Goal: Transaction & Acquisition: Purchase product/service

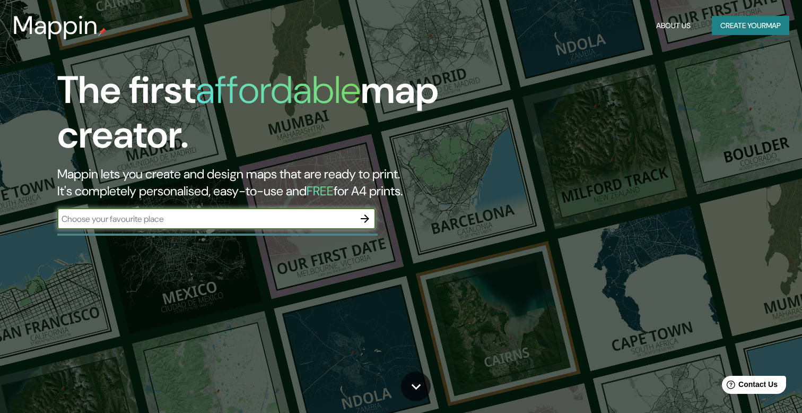
click at [329, 226] on div "​" at bounding box center [216, 218] width 318 height 21
type input "palmarito [GEOGRAPHIC_DATA]"
click at [369, 222] on icon "button" at bounding box center [365, 218] width 13 height 13
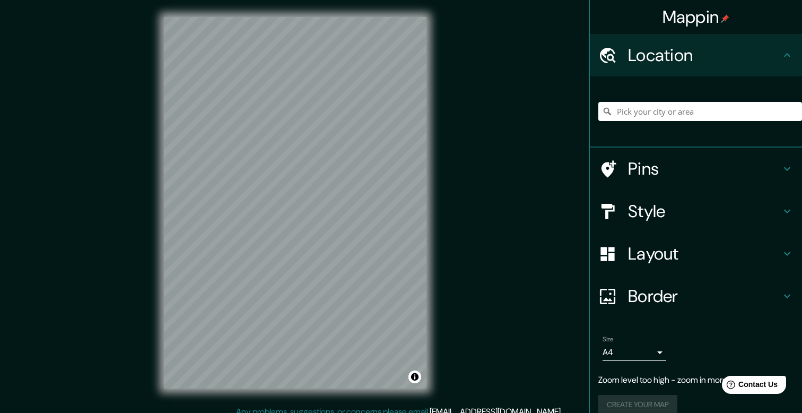
click at [457, 203] on div "Mappin Location Pins Style Layout Border Choose a border. Hint : you can make l…" at bounding box center [401, 211] width 802 height 422
click at [661, 112] on input "Pick your city or area" at bounding box center [701, 111] width 204 height 19
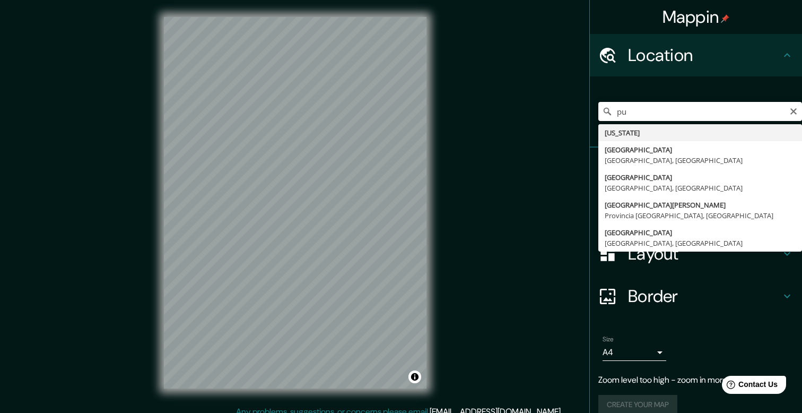
type input "p"
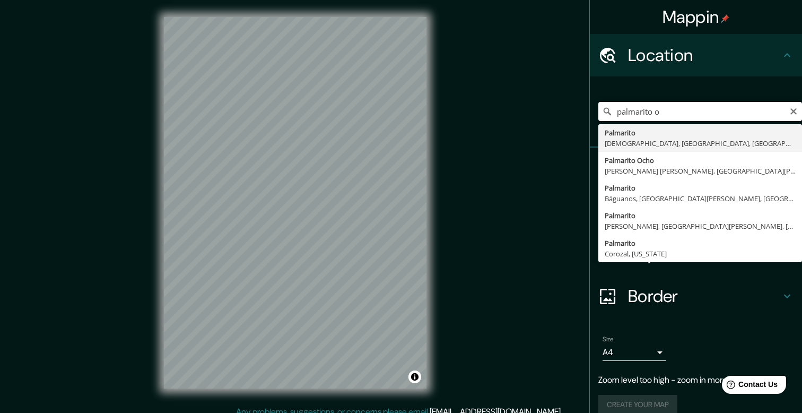
type input "palmarito oa"
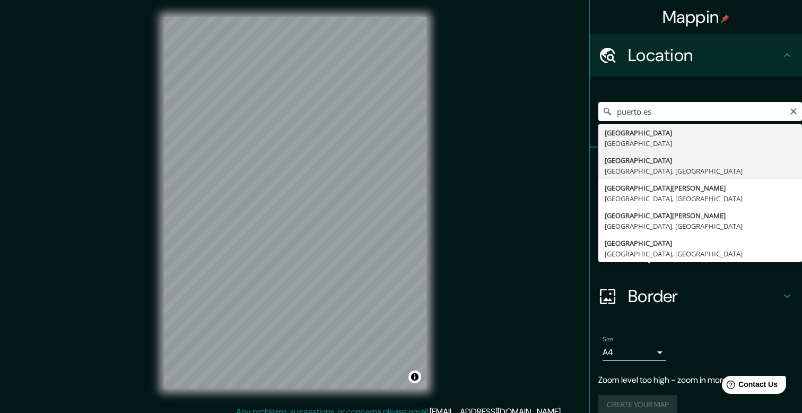
type input "[GEOGRAPHIC_DATA], [GEOGRAPHIC_DATA], [GEOGRAPHIC_DATA]"
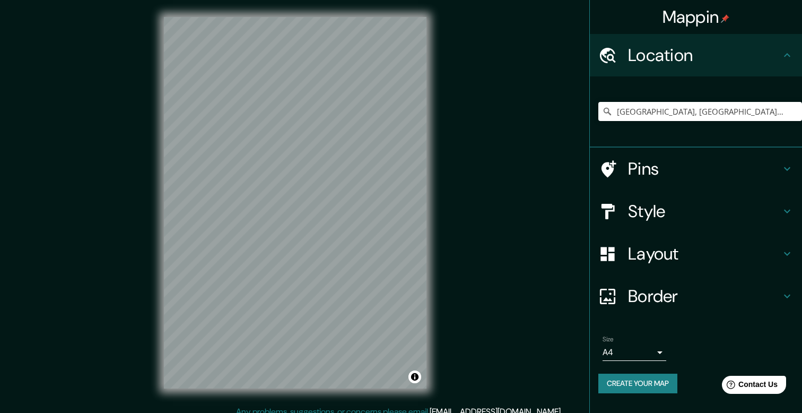
click at [784, 171] on icon at bounding box center [787, 168] width 13 height 13
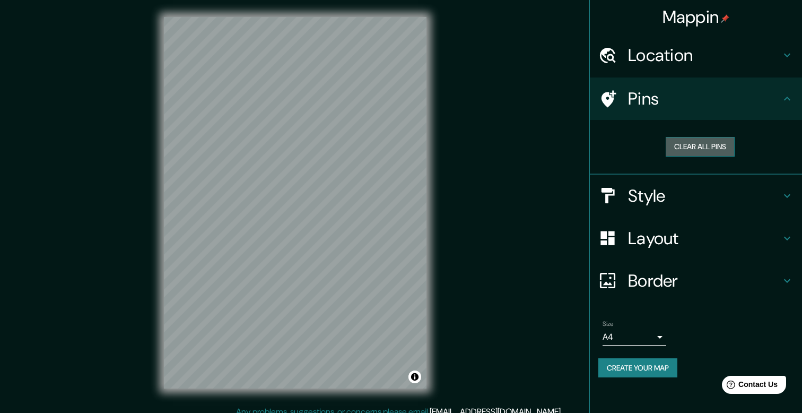
click at [720, 151] on button "Clear all pins" at bounding box center [700, 147] width 69 height 20
click at [722, 151] on button "Clear all pins" at bounding box center [700, 147] width 69 height 20
click at [783, 103] on icon at bounding box center [787, 98] width 13 height 13
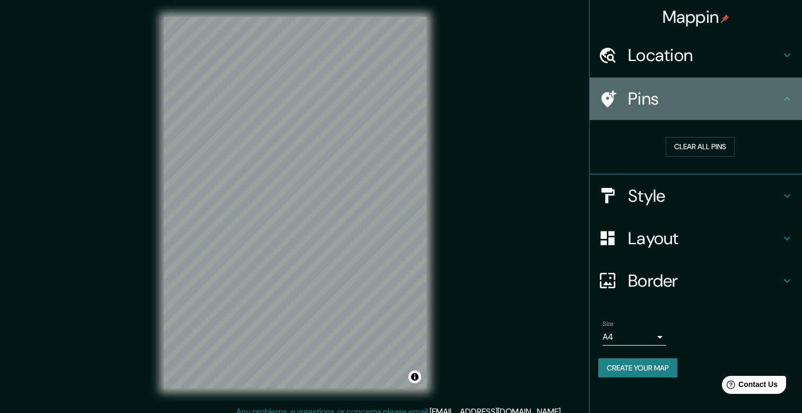
click at [795, 99] on div "Pins" at bounding box center [696, 98] width 212 height 42
click at [638, 106] on h4 "Pins" at bounding box center [704, 98] width 153 height 21
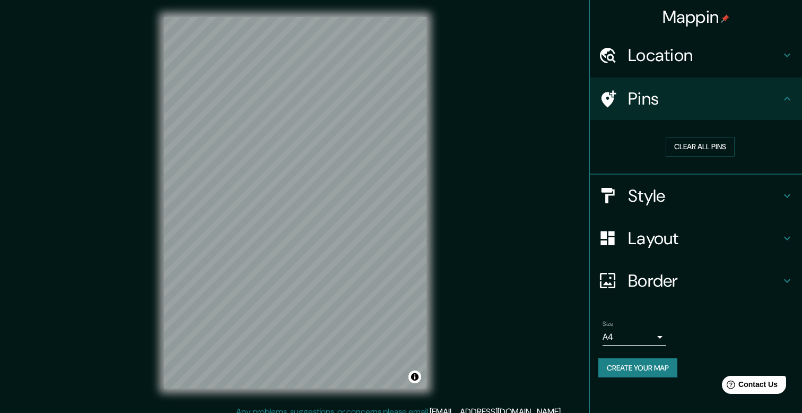
click at [783, 99] on icon at bounding box center [787, 98] width 13 height 13
click at [791, 66] on div "Location" at bounding box center [696, 55] width 212 height 42
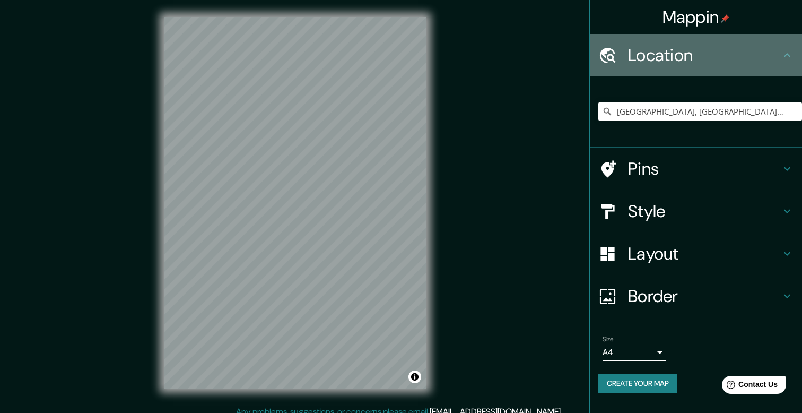
click at [791, 66] on div "Location" at bounding box center [696, 55] width 212 height 42
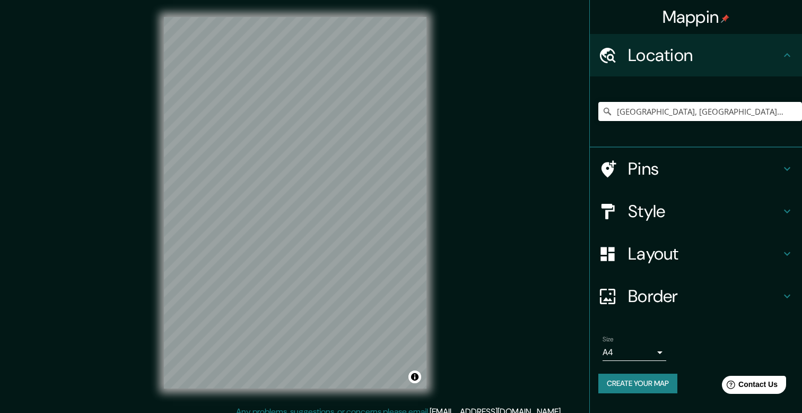
click at [611, 162] on icon at bounding box center [608, 169] width 19 height 19
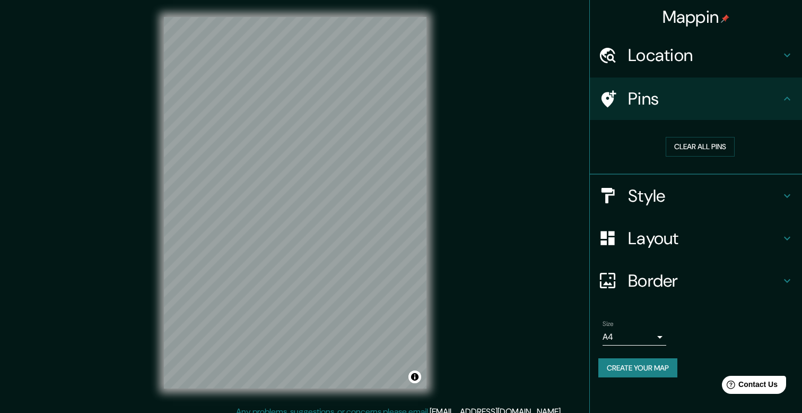
click at [699, 203] on h4 "Style" at bounding box center [704, 195] width 153 height 21
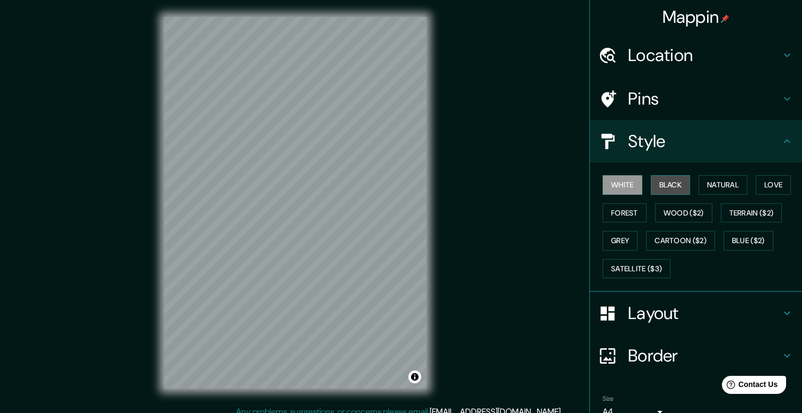
click at [676, 186] on button "Black" at bounding box center [671, 185] width 40 height 20
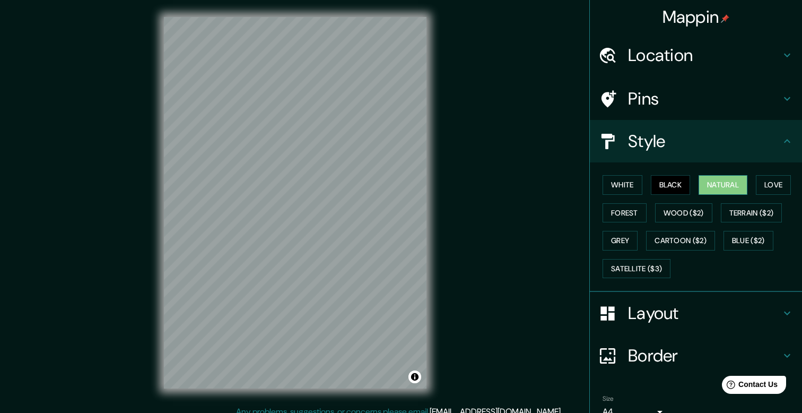
click at [709, 186] on button "Natural" at bounding box center [723, 185] width 49 height 20
click at [748, 189] on button "Natural" at bounding box center [723, 185] width 49 height 20
click at [768, 186] on button "Love" at bounding box center [773, 185] width 35 height 20
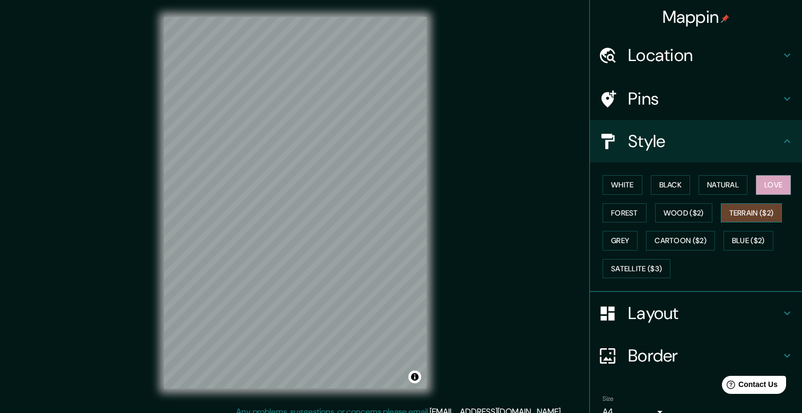
click at [751, 210] on button "Terrain ($2)" at bounding box center [752, 213] width 62 height 20
click at [694, 211] on button "Wood ($2)" at bounding box center [683, 213] width 57 height 20
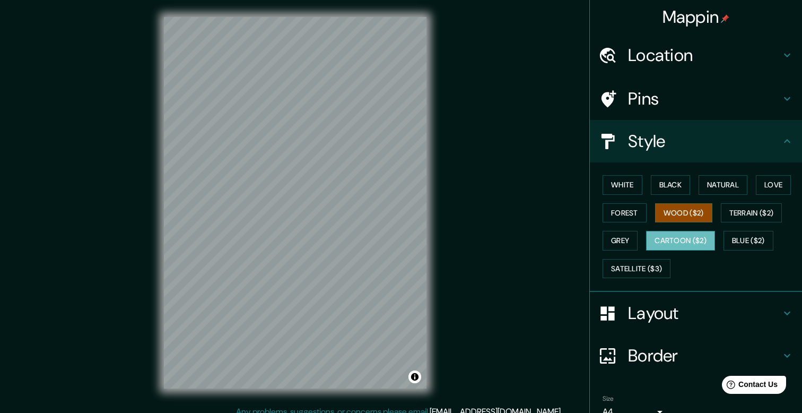
click at [682, 240] on button "Cartoon ($2)" at bounding box center [680, 241] width 69 height 20
click at [628, 259] on button "Satellite ($3)" at bounding box center [637, 269] width 68 height 20
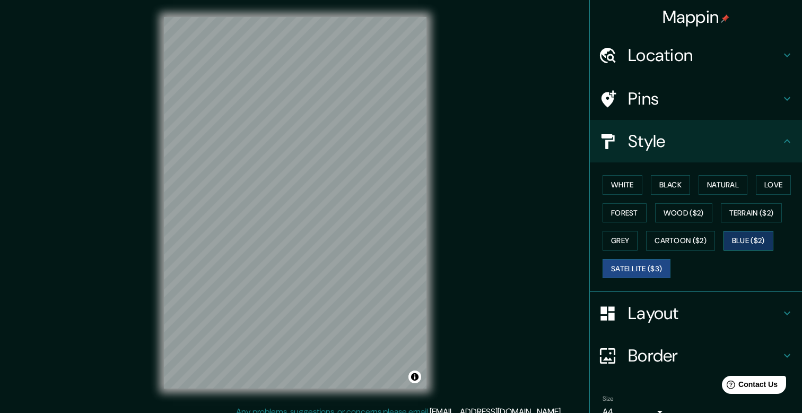
click at [751, 245] on button "Blue ($2)" at bounding box center [749, 241] width 50 height 20
click at [619, 239] on button "Grey" at bounding box center [620, 241] width 35 height 20
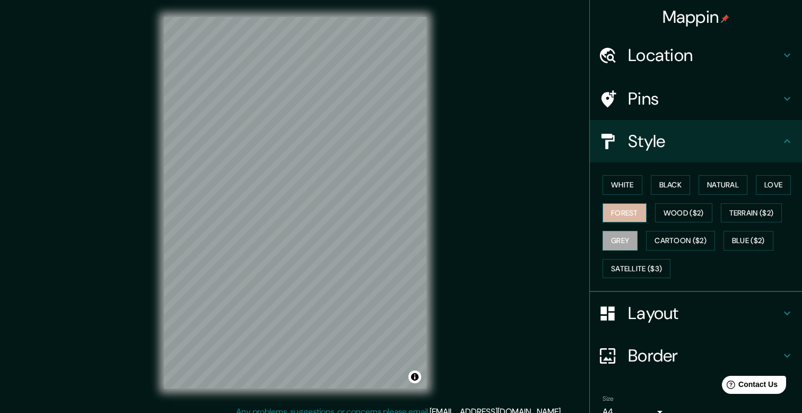
click at [622, 209] on button "Forest" at bounding box center [625, 213] width 44 height 20
click at [663, 207] on button "Wood ($2)" at bounding box center [683, 213] width 57 height 20
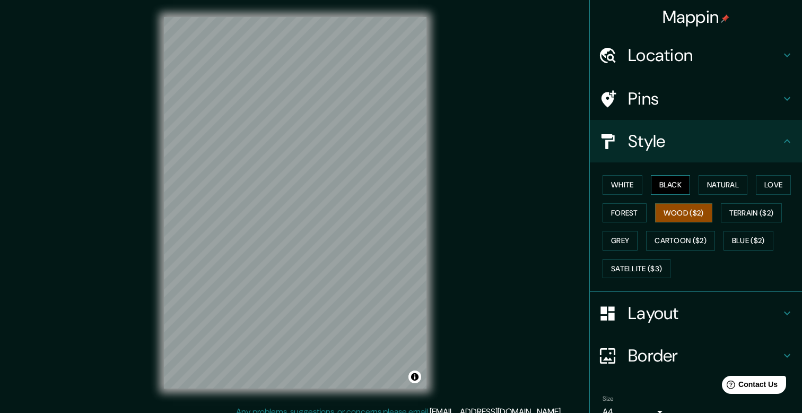
click at [662, 180] on button "Black" at bounding box center [671, 185] width 40 height 20
click at [613, 180] on button "White" at bounding box center [623, 185] width 40 height 20
click at [643, 316] on h4 "Layout" at bounding box center [704, 312] width 153 height 21
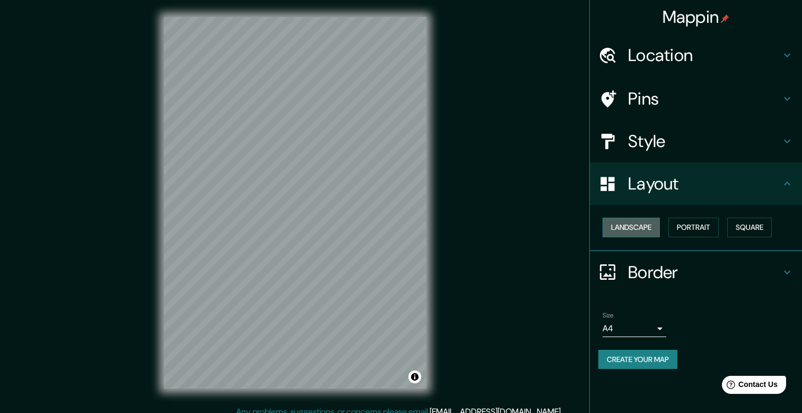
click at [648, 226] on button "Landscape" at bounding box center [631, 228] width 57 height 20
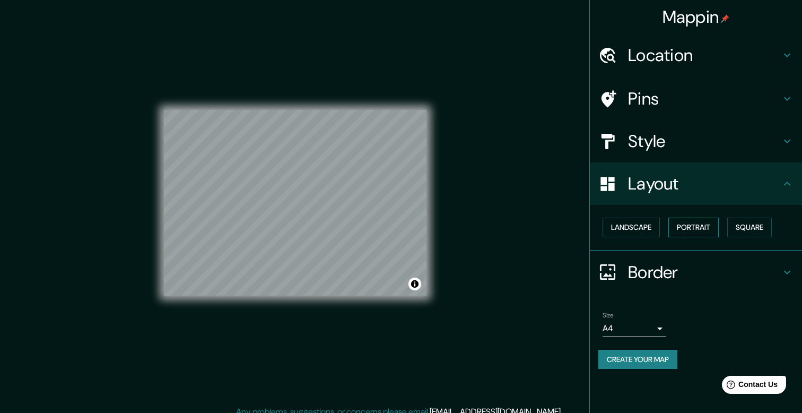
click at [692, 227] on button "Portrait" at bounding box center [694, 228] width 50 height 20
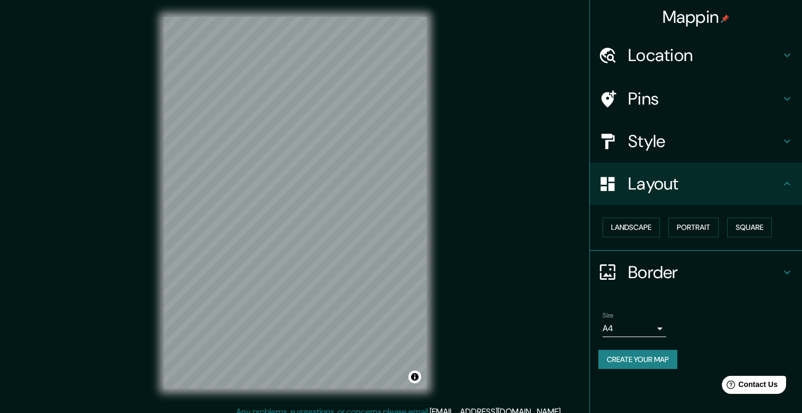
click at [730, 231] on div "Landscape [GEOGRAPHIC_DATA]" at bounding box center [701, 227] width 204 height 28
click at [738, 229] on button "Square" at bounding box center [750, 228] width 45 height 20
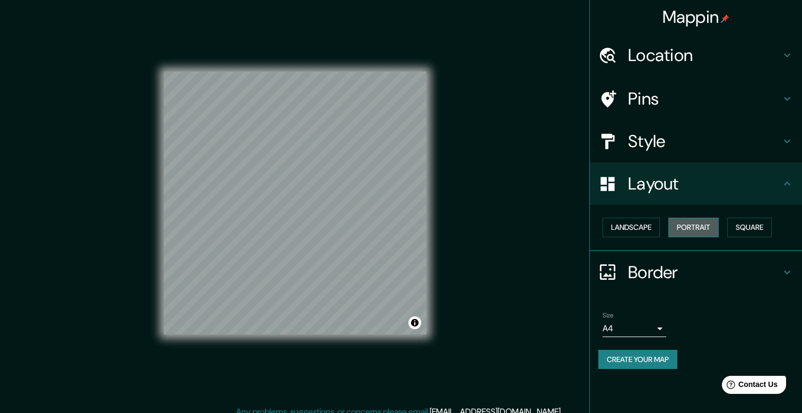
click at [704, 231] on button "Portrait" at bounding box center [694, 228] width 50 height 20
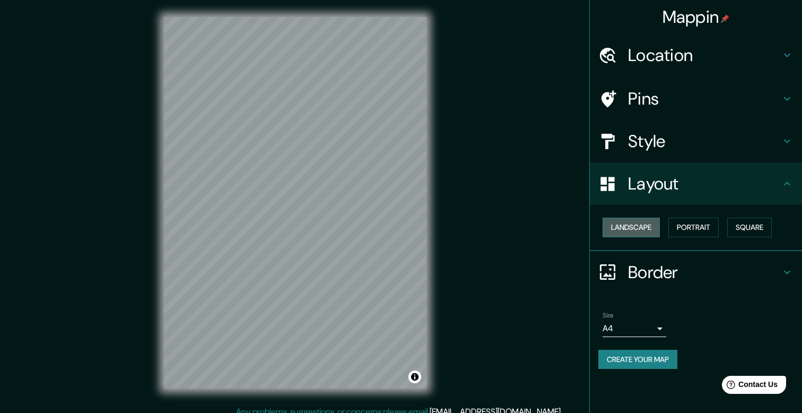
click at [642, 225] on button "Landscape" at bounding box center [631, 228] width 57 height 20
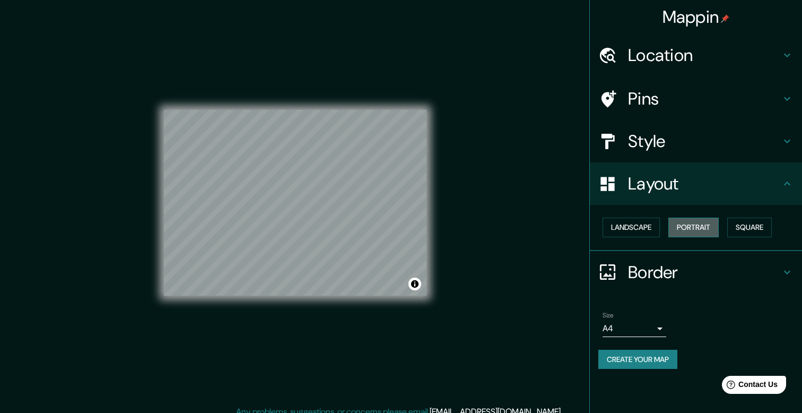
click at [691, 230] on button "Portrait" at bounding box center [694, 228] width 50 height 20
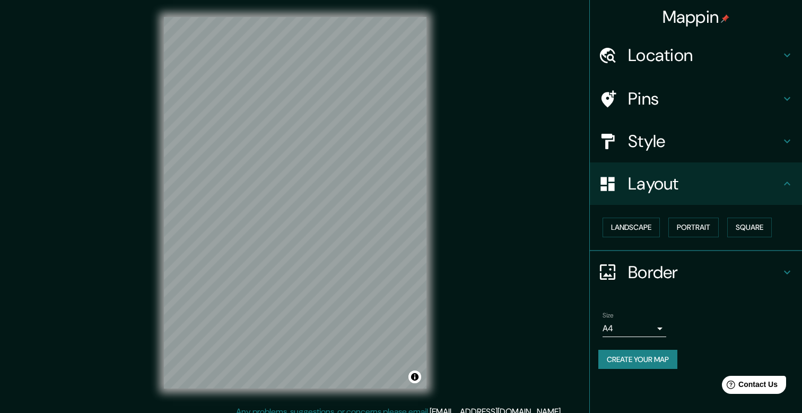
click at [785, 185] on icon at bounding box center [787, 183] width 13 height 13
click at [669, 330] on div "Size A4 single" at bounding box center [696, 324] width 195 height 34
click at [664, 330] on body "Mappin Location [GEOGRAPHIC_DATA], [GEOGRAPHIC_DATA], [GEOGRAPHIC_DATA] Pins St…" at bounding box center [401, 206] width 802 height 413
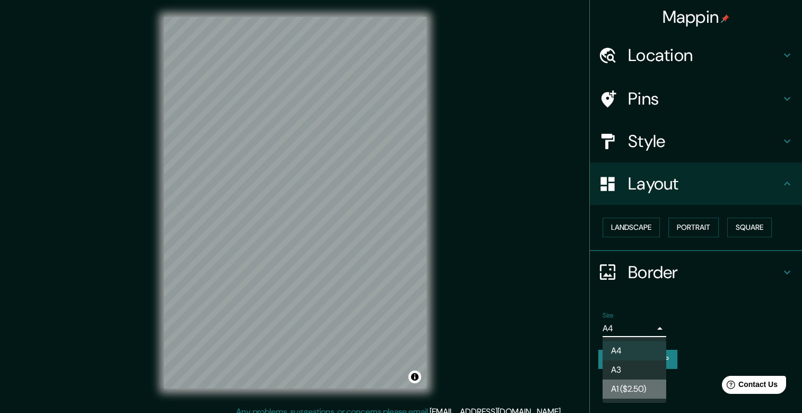
click at [635, 388] on li "A1 ($2.50)" at bounding box center [635, 388] width 64 height 19
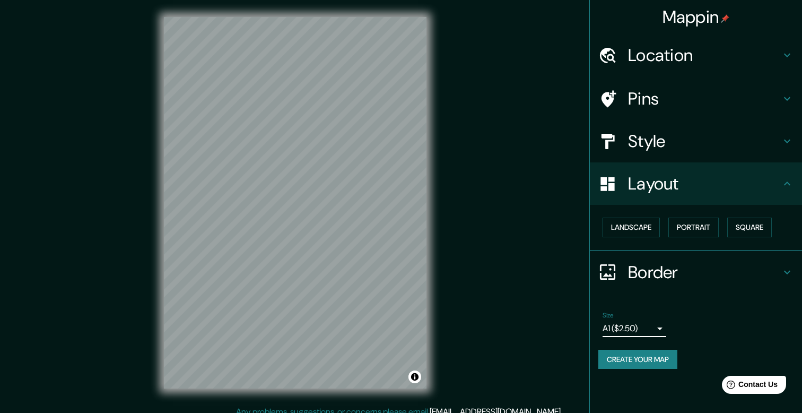
click at [658, 323] on body "Mappin Location [GEOGRAPHIC_DATA], [GEOGRAPHIC_DATA], [GEOGRAPHIC_DATA] Pins St…" at bounding box center [401, 206] width 802 height 413
click at [626, 352] on li "A4" at bounding box center [635, 350] width 64 height 19
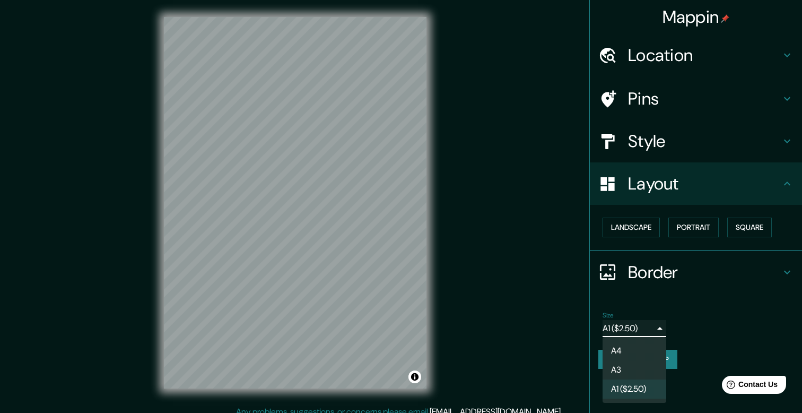
type input "single"
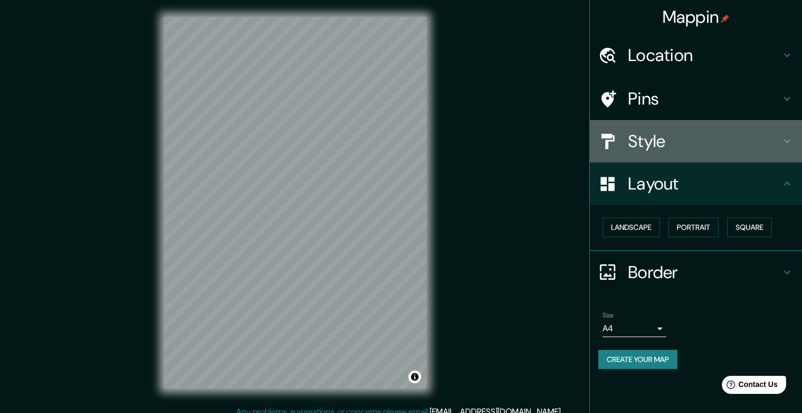
click at [736, 148] on h4 "Style" at bounding box center [704, 141] width 153 height 21
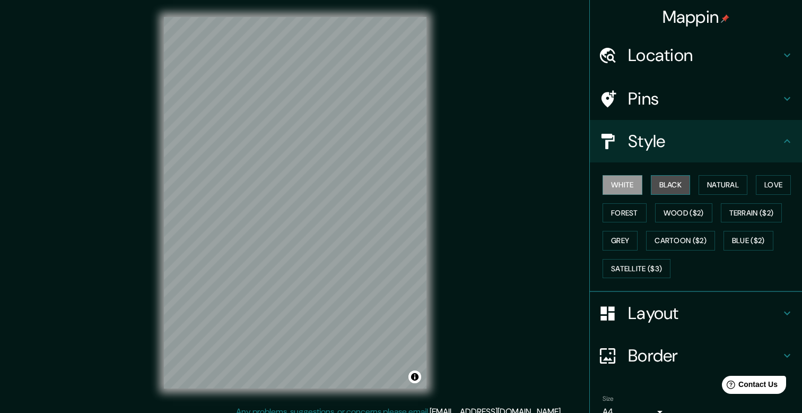
click at [672, 194] on button "Black" at bounding box center [671, 185] width 40 height 20
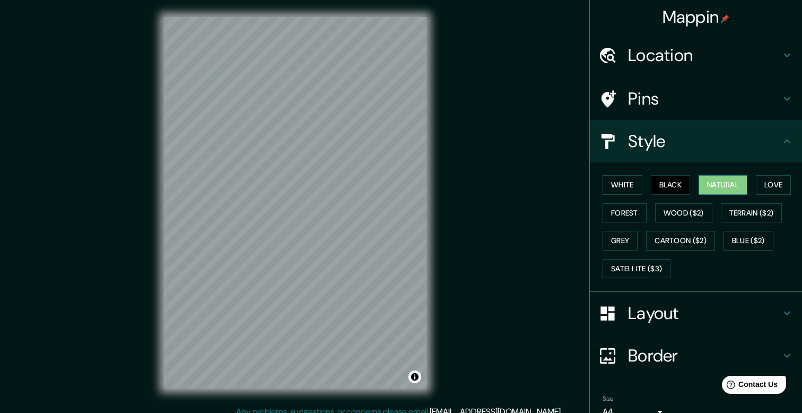
click at [718, 184] on button "Natural" at bounding box center [723, 185] width 49 height 20
click at [770, 184] on button "Love" at bounding box center [773, 185] width 35 height 20
click at [733, 185] on button "Natural" at bounding box center [723, 185] width 49 height 20
click at [622, 215] on button "Forest" at bounding box center [625, 213] width 44 height 20
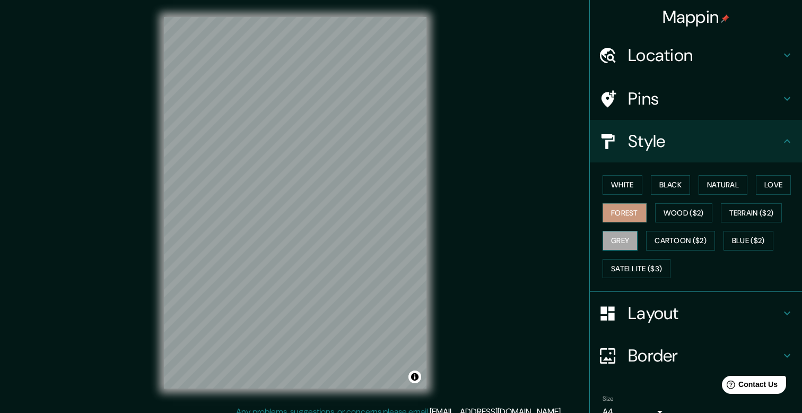
click at [622, 243] on button "Grey" at bounding box center [620, 241] width 35 height 20
click at [625, 261] on button "Satellite ($3)" at bounding box center [637, 269] width 68 height 20
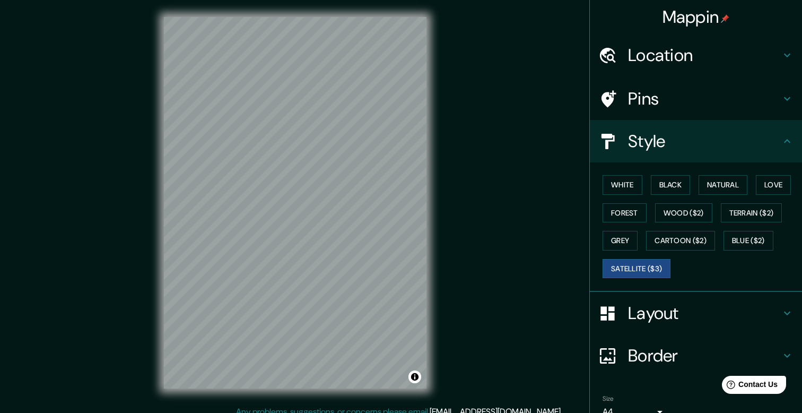
click at [621, 230] on div "White Black Natural Love Forest Wood ($2) Terrain ($2) Grey Cartoon ($2) Blue (…" at bounding box center [701, 226] width 204 height 111
click at [621, 238] on button "Grey" at bounding box center [620, 241] width 35 height 20
click at [625, 264] on button "Satellite ($3)" at bounding box center [637, 269] width 68 height 20
click at [625, 240] on button "Grey" at bounding box center [620, 241] width 35 height 20
click at [417, 378] on button "Toggle attribution" at bounding box center [415, 376] width 13 height 13
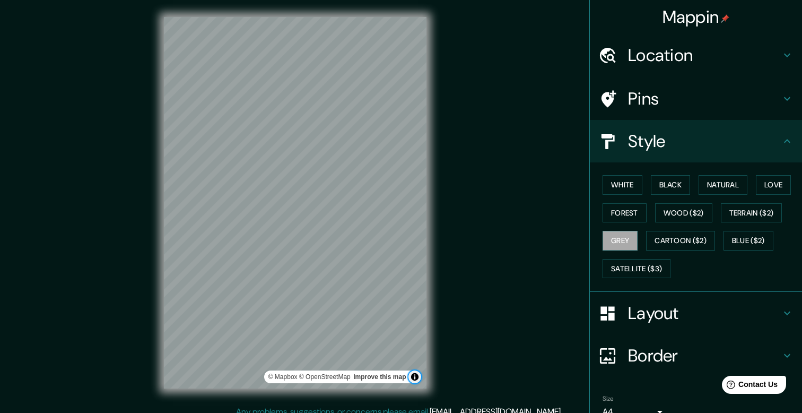
click at [417, 378] on button "Toggle attribution" at bounding box center [415, 376] width 13 height 13
click at [642, 96] on h4 "Pins" at bounding box center [704, 98] width 153 height 21
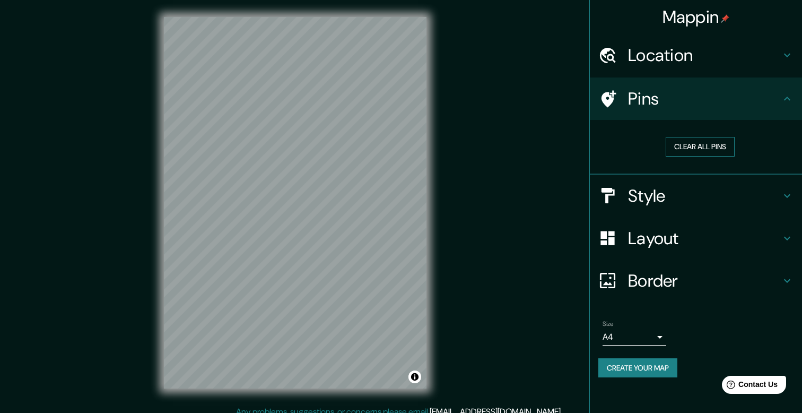
click at [703, 150] on button "Clear all pins" at bounding box center [700, 147] width 69 height 20
click at [715, 144] on button "Clear all pins" at bounding box center [700, 147] width 69 height 20
click at [196, 131] on div at bounding box center [196, 129] width 8 height 8
click at [707, 235] on h4 "Layout" at bounding box center [704, 238] width 153 height 21
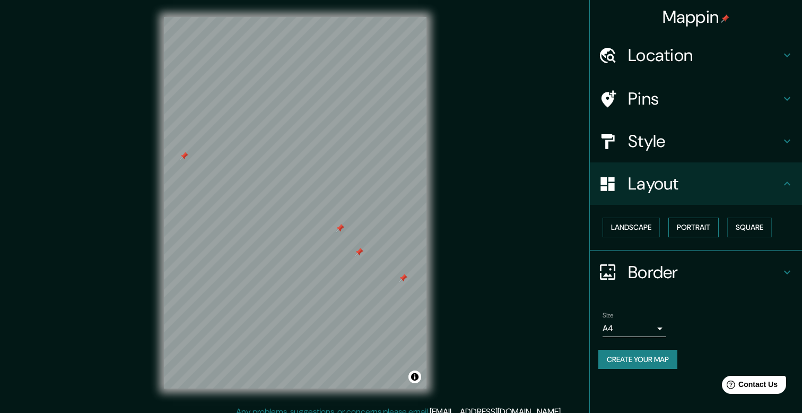
click at [700, 231] on button "Portrait" at bounding box center [694, 228] width 50 height 20
click at [660, 230] on button "Landscape" at bounding box center [631, 228] width 57 height 20
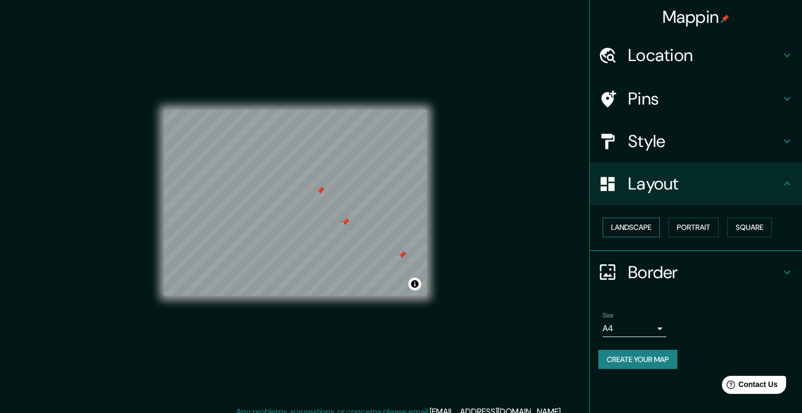
click at [644, 219] on button "Landscape" at bounding box center [631, 228] width 57 height 20
click at [719, 224] on button "Portrait" at bounding box center [694, 228] width 50 height 20
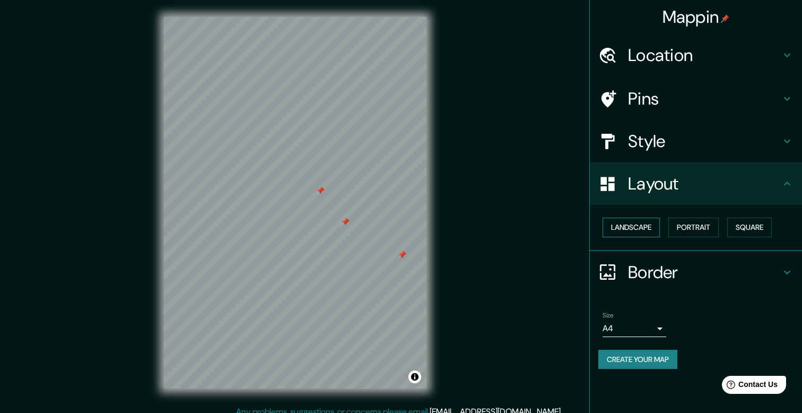
click at [645, 229] on button "Landscape" at bounding box center [631, 228] width 57 height 20
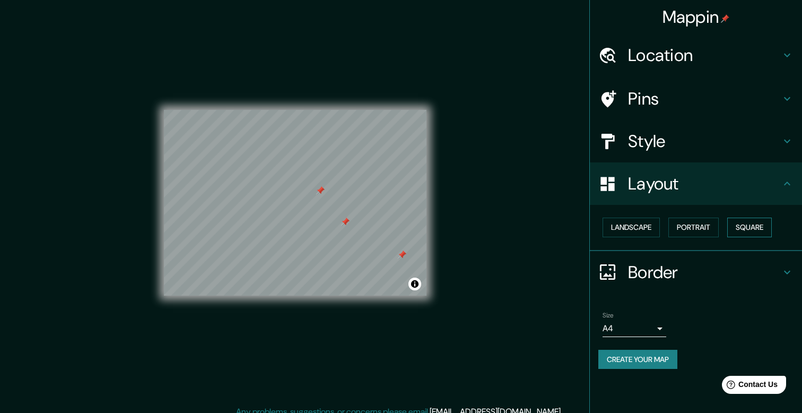
click at [750, 227] on button "Square" at bounding box center [750, 228] width 45 height 20
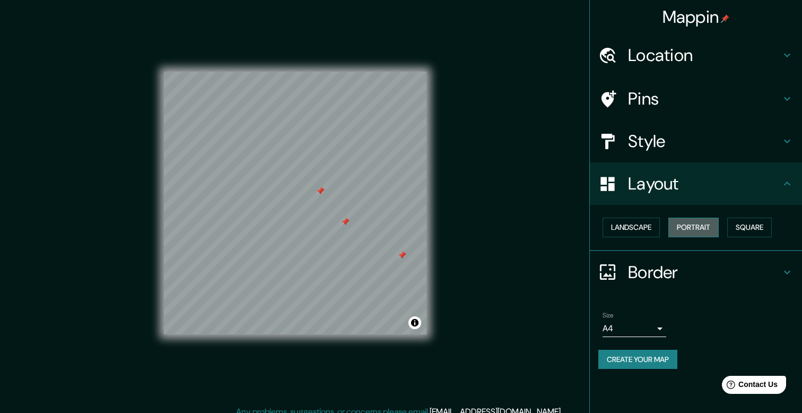
click at [698, 227] on button "Portrait" at bounding box center [694, 228] width 50 height 20
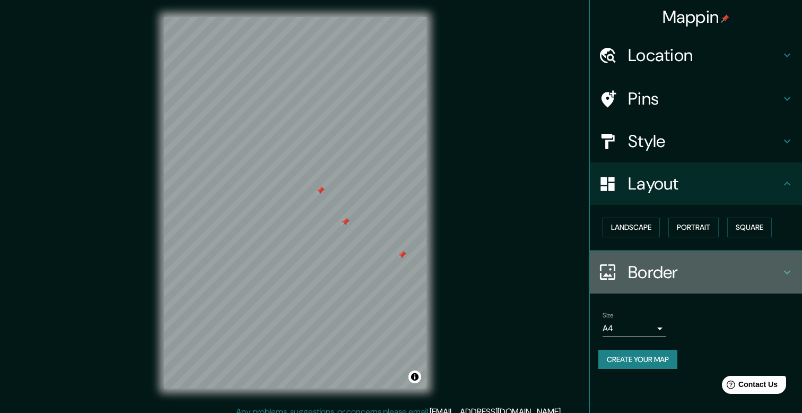
click at [680, 273] on h4 "Border" at bounding box center [704, 272] width 153 height 21
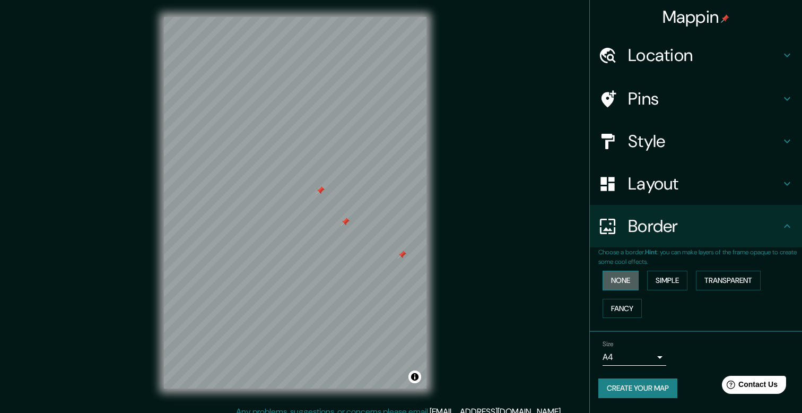
click at [634, 285] on button "None" at bounding box center [621, 281] width 36 height 20
click at [665, 285] on button "Simple" at bounding box center [667, 281] width 40 height 20
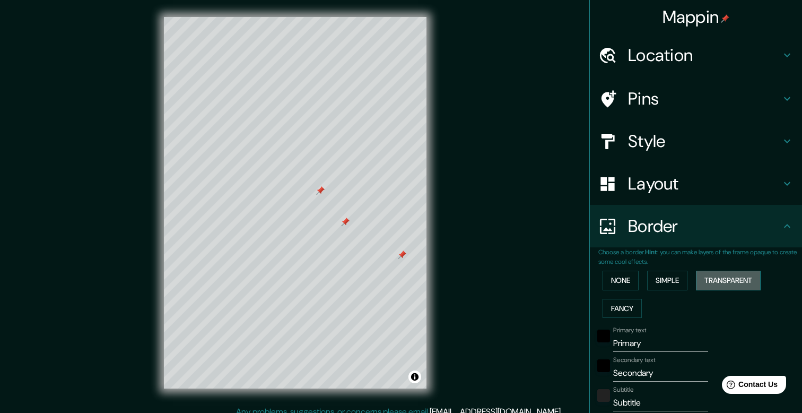
click at [742, 286] on button "Transparent" at bounding box center [728, 281] width 65 height 20
click at [608, 310] on button "Fancy" at bounding box center [622, 309] width 39 height 20
click at [754, 285] on button "Transparent" at bounding box center [728, 281] width 65 height 20
click at [683, 280] on button "Simple" at bounding box center [667, 281] width 40 height 20
click at [722, 278] on button "Transparent" at bounding box center [728, 281] width 65 height 20
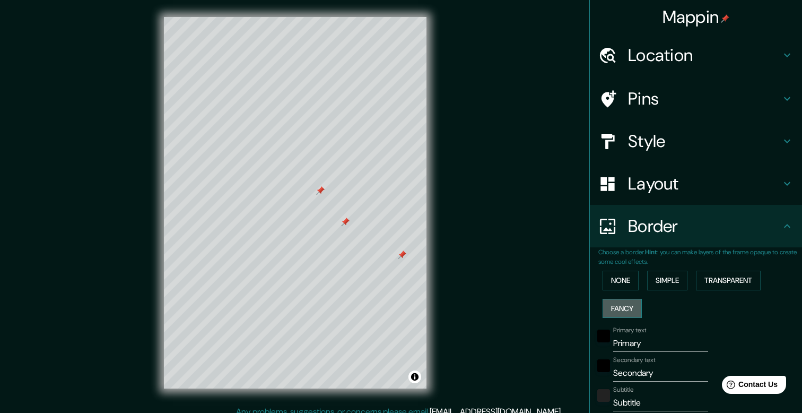
click at [620, 312] on button "Fancy" at bounding box center [622, 309] width 39 height 20
click at [617, 280] on button "None" at bounding box center [621, 281] width 36 height 20
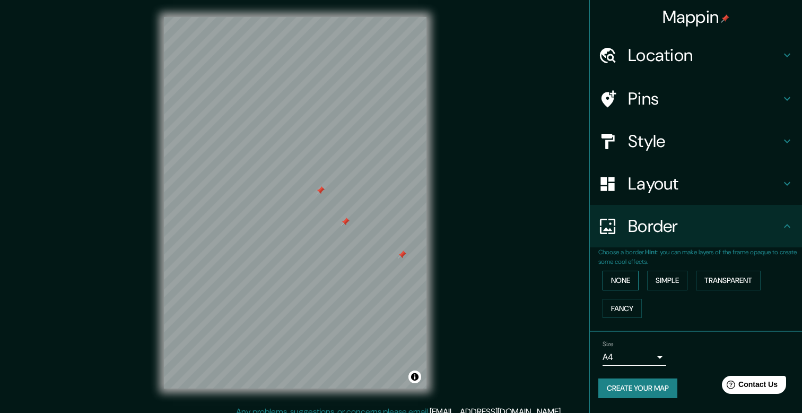
click at [623, 282] on button "None" at bounding box center [621, 281] width 36 height 20
click at [687, 285] on button "Simple" at bounding box center [667, 281] width 40 height 20
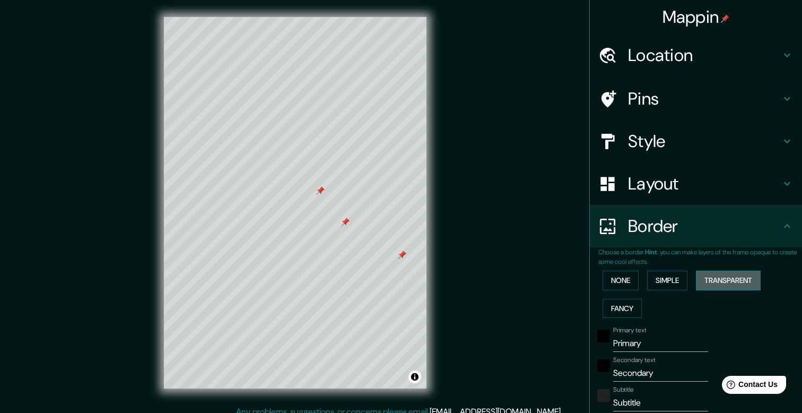
click at [730, 285] on button "Transparent" at bounding box center [728, 281] width 65 height 20
click at [629, 307] on button "Fancy" at bounding box center [622, 309] width 39 height 20
click at [729, 283] on button "Transparent" at bounding box center [728, 281] width 65 height 20
click at [729, 189] on h4 "Layout" at bounding box center [704, 183] width 153 height 21
type input "238"
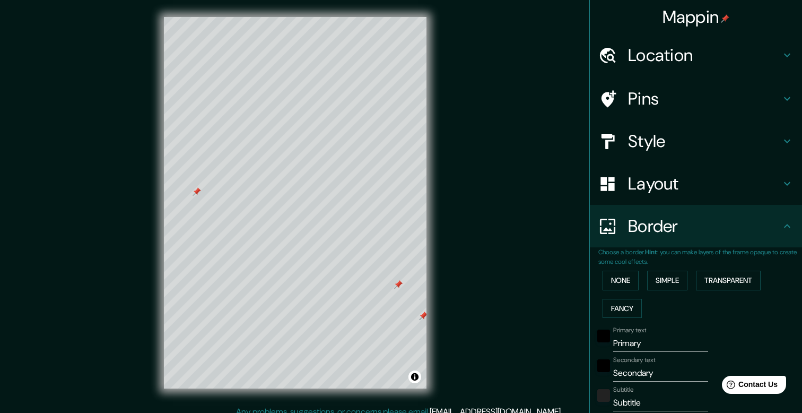
type input "40"
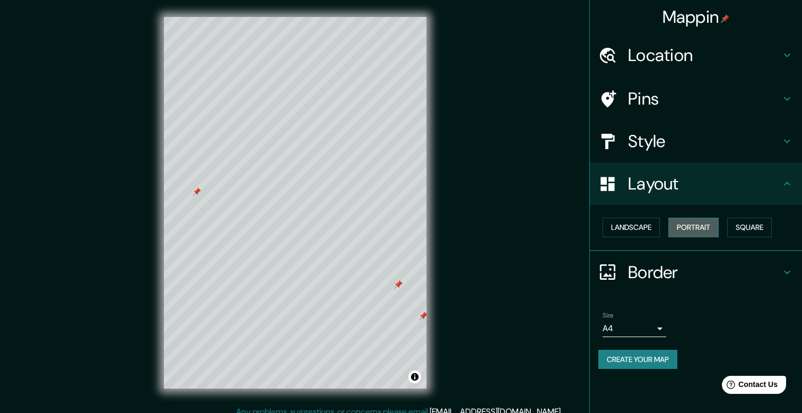
click at [694, 229] on button "Portrait" at bounding box center [694, 228] width 50 height 20
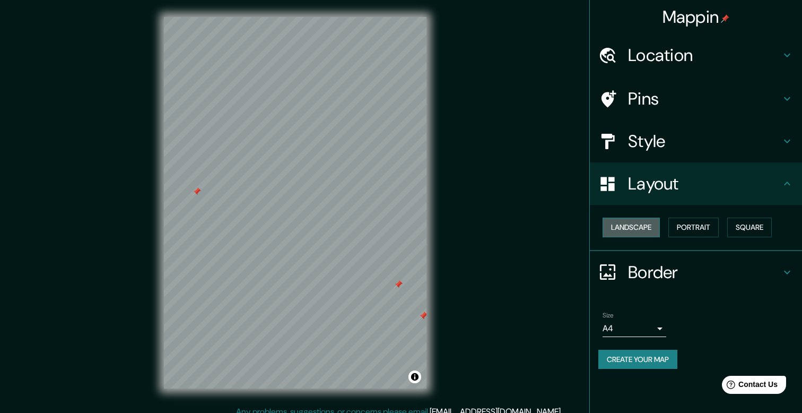
click at [647, 227] on button "Landscape" at bounding box center [631, 228] width 57 height 20
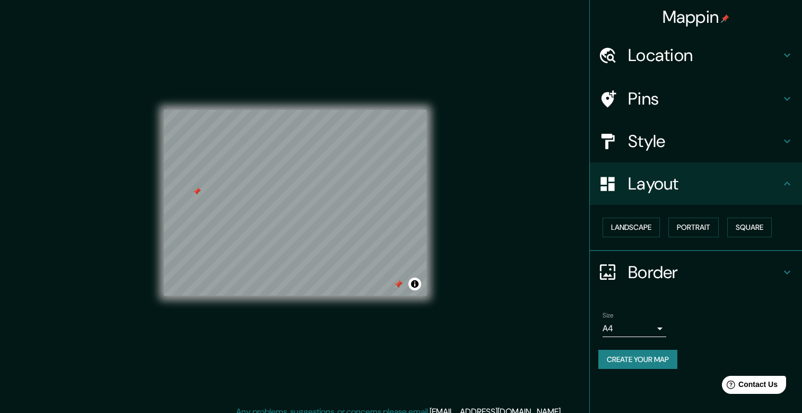
click at [718, 271] on h4 "Border" at bounding box center [704, 272] width 153 height 21
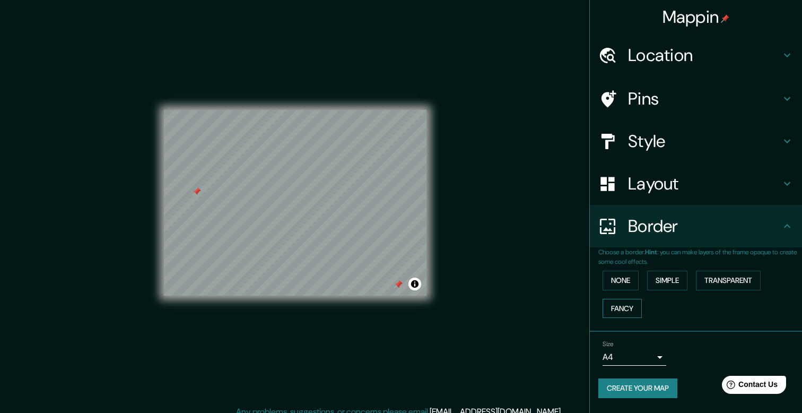
click at [623, 308] on button "Fancy" at bounding box center [622, 309] width 39 height 20
